Goal: Information Seeking & Learning: Find specific page/section

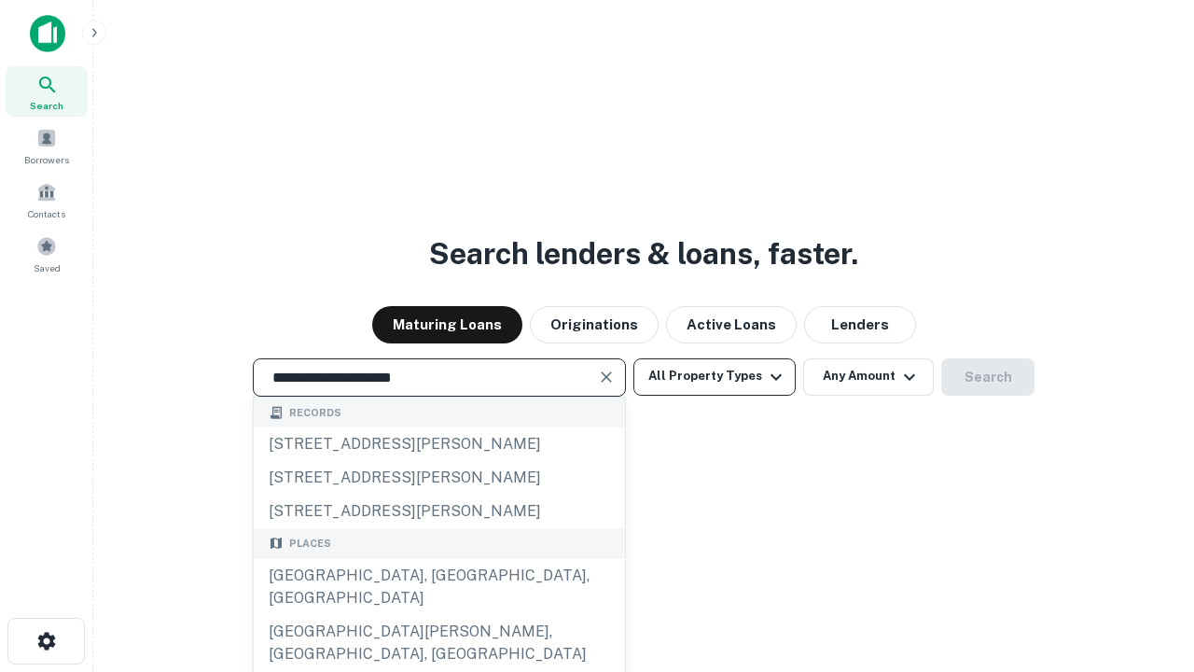
click at [438, 615] on div "[GEOGRAPHIC_DATA], [GEOGRAPHIC_DATA], [GEOGRAPHIC_DATA]" at bounding box center [439, 587] width 371 height 56
click at [715, 376] on button "All Property Types" at bounding box center [714, 376] width 162 height 37
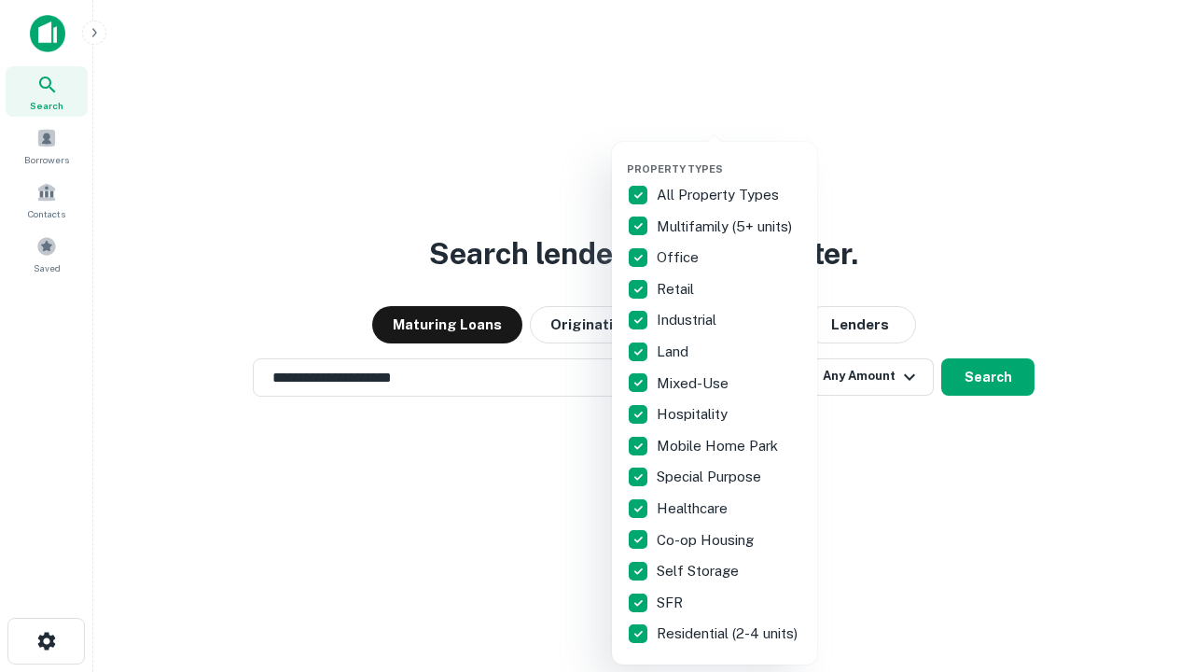
type input "**********"
click at [730, 157] on button "button" at bounding box center [729, 157] width 205 height 1
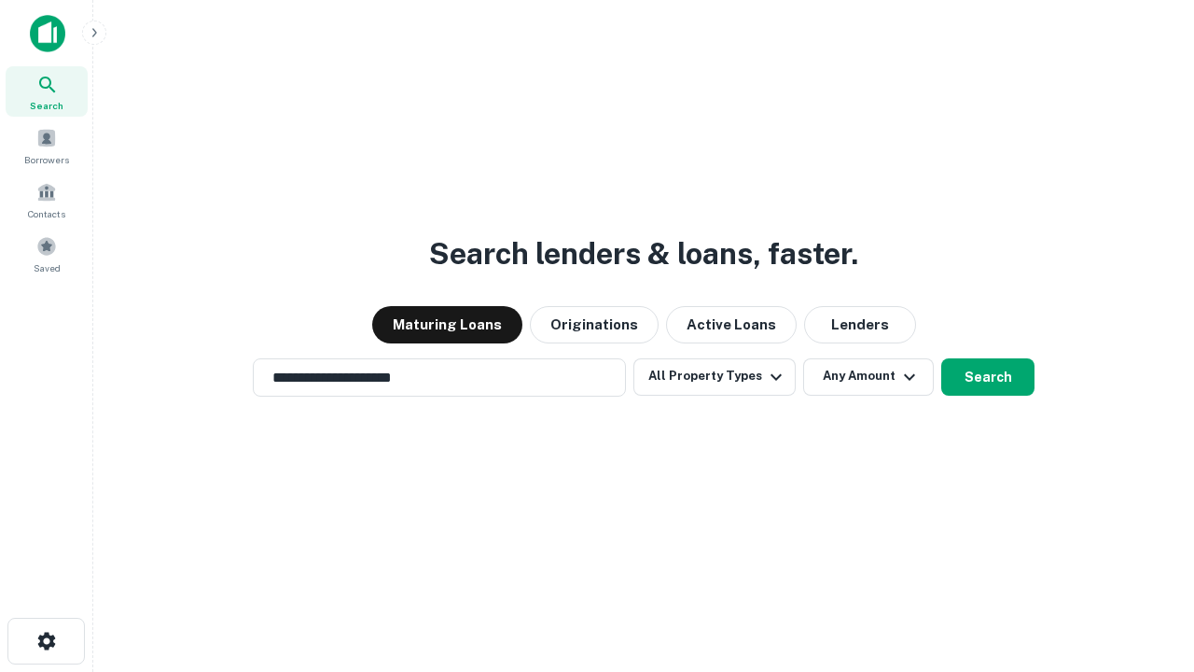
scroll to position [29, 0]
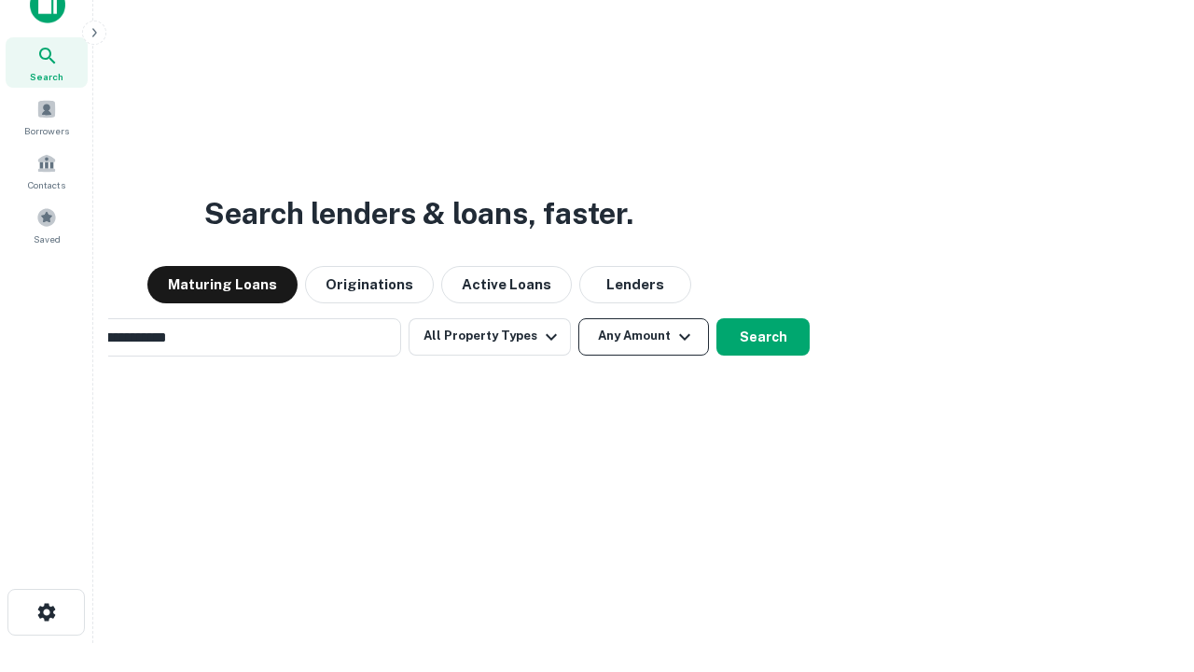
click at [578, 318] on button "Any Amount" at bounding box center [643, 336] width 131 height 37
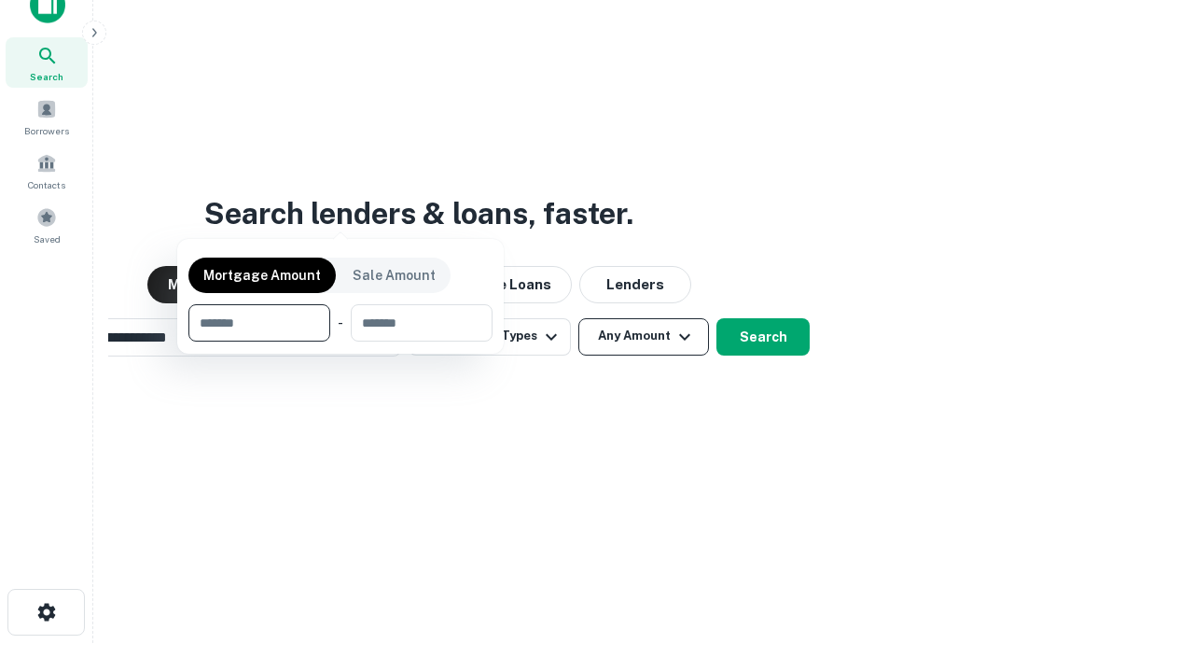
scroll to position [30, 0]
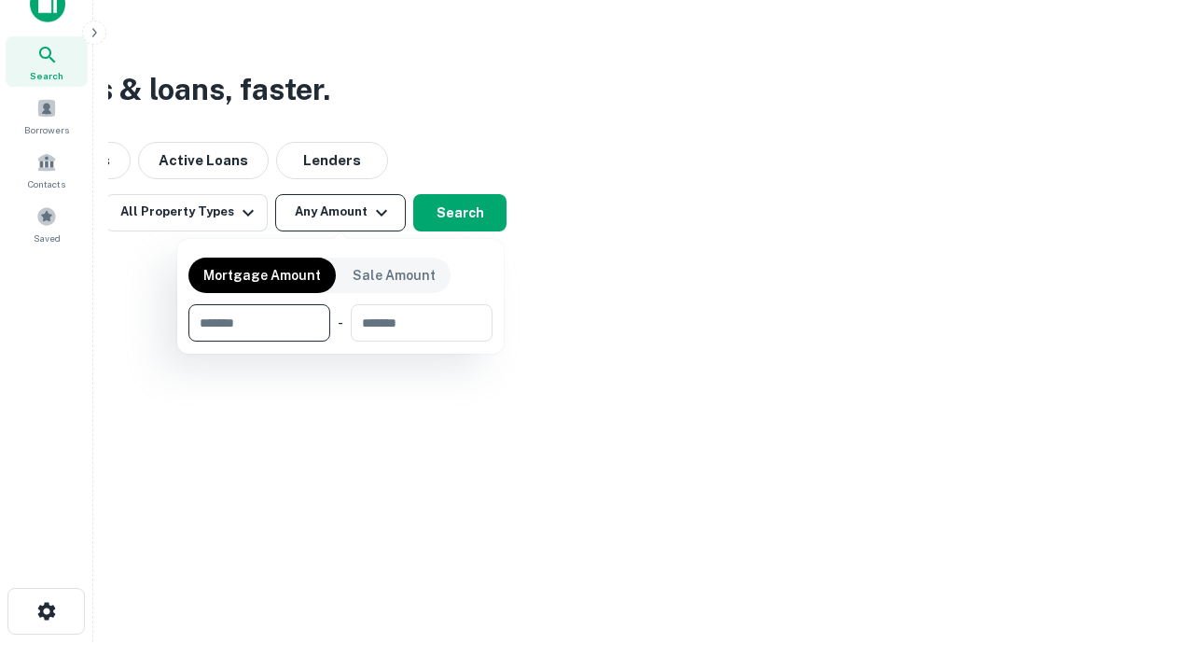
type input "*******"
click at [341, 341] on button "button" at bounding box center [340, 341] width 304 height 1
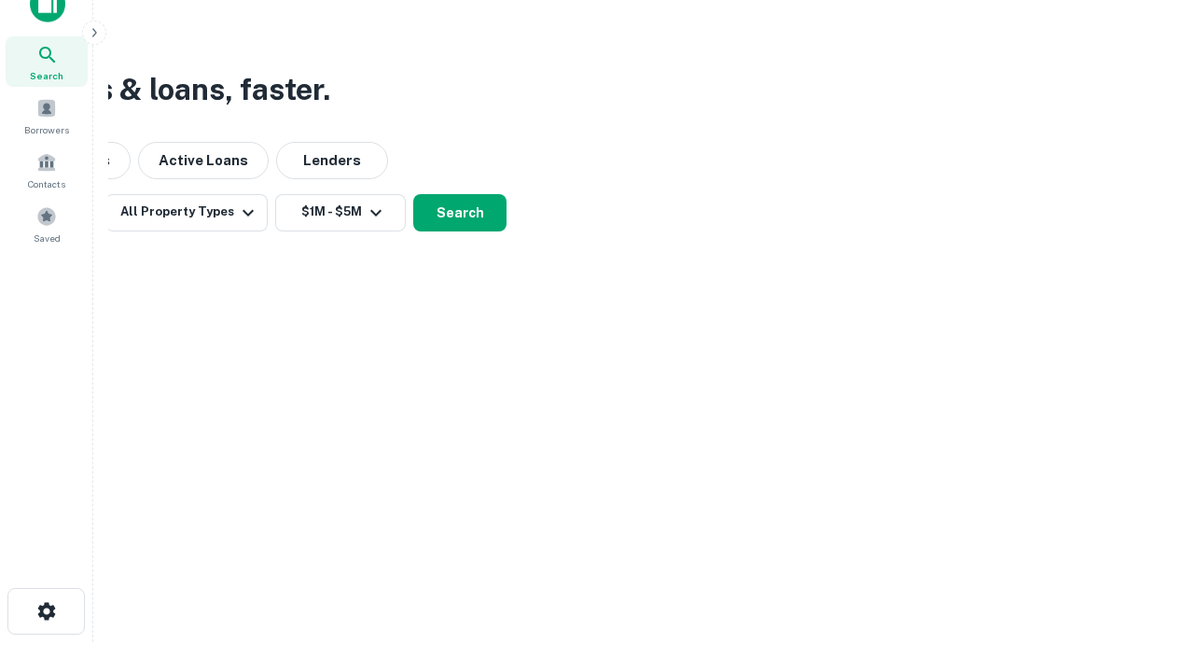
scroll to position [29, 0]
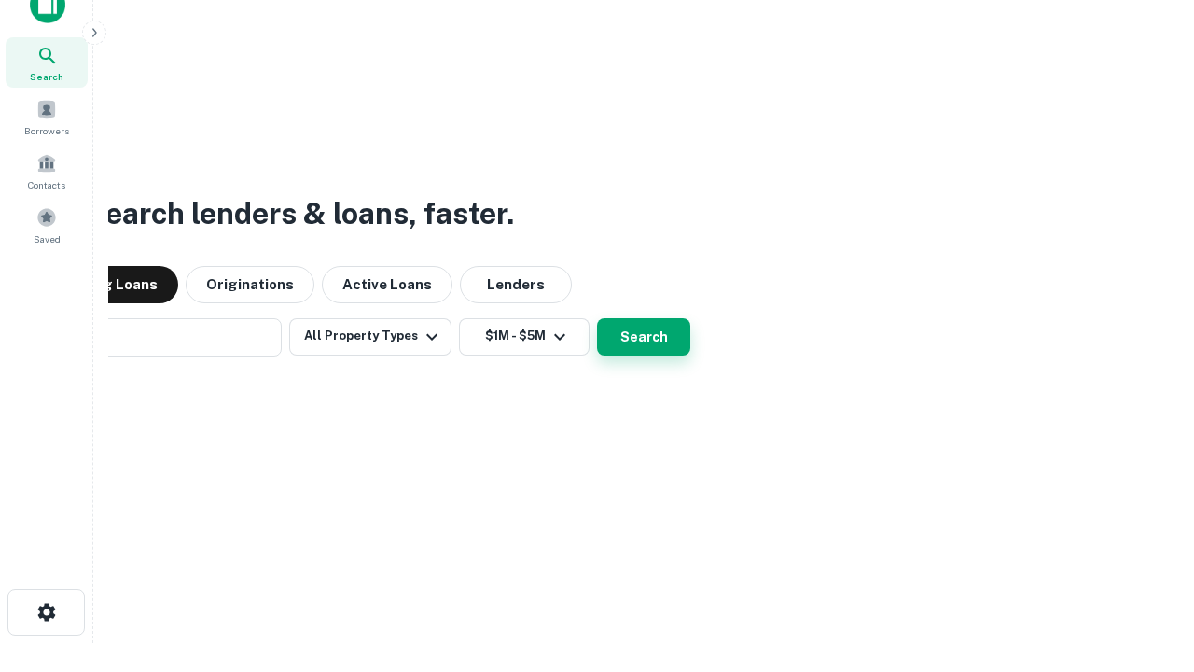
click at [597, 318] on button "Search" at bounding box center [643, 336] width 93 height 37
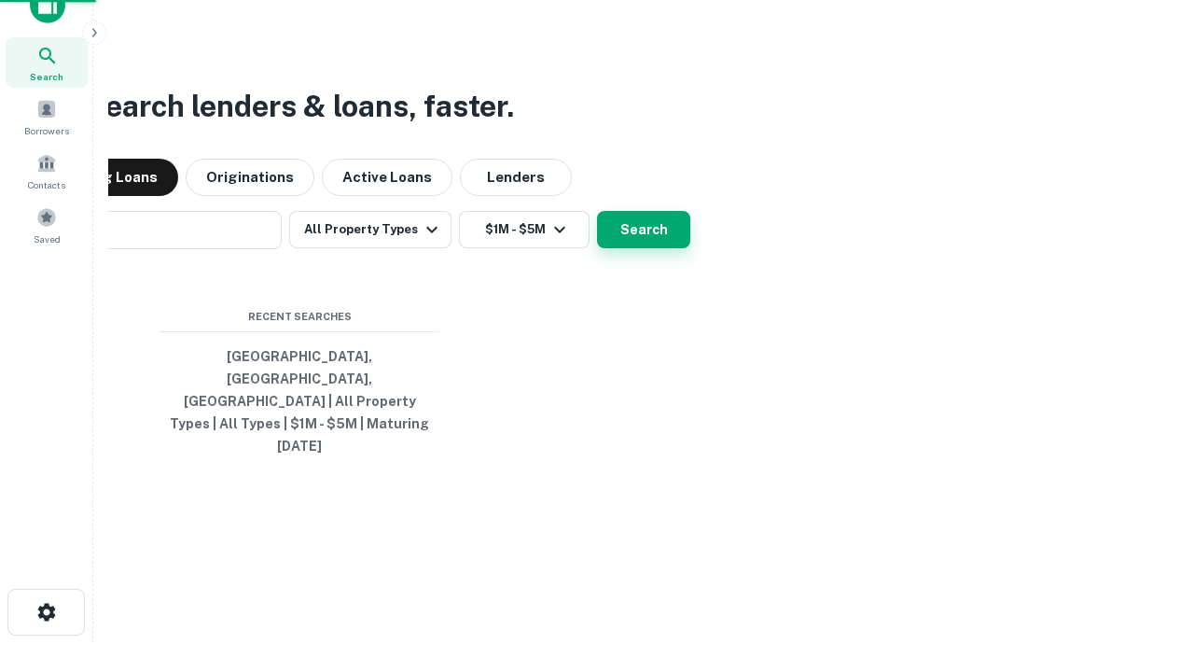
scroll to position [30, 0]
